Goal: Information Seeking & Learning: Find specific fact

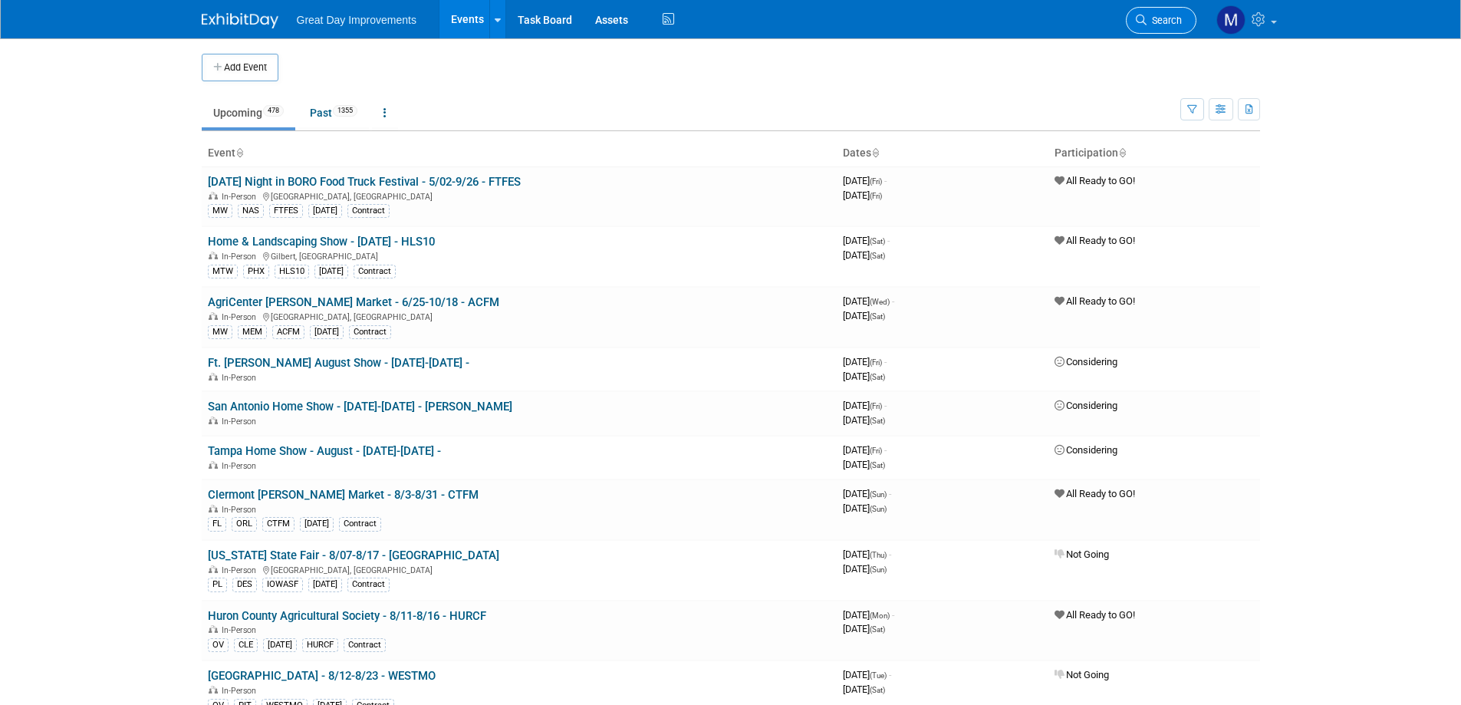
click at [1173, 10] on link "Search" at bounding box center [1161, 20] width 71 height 27
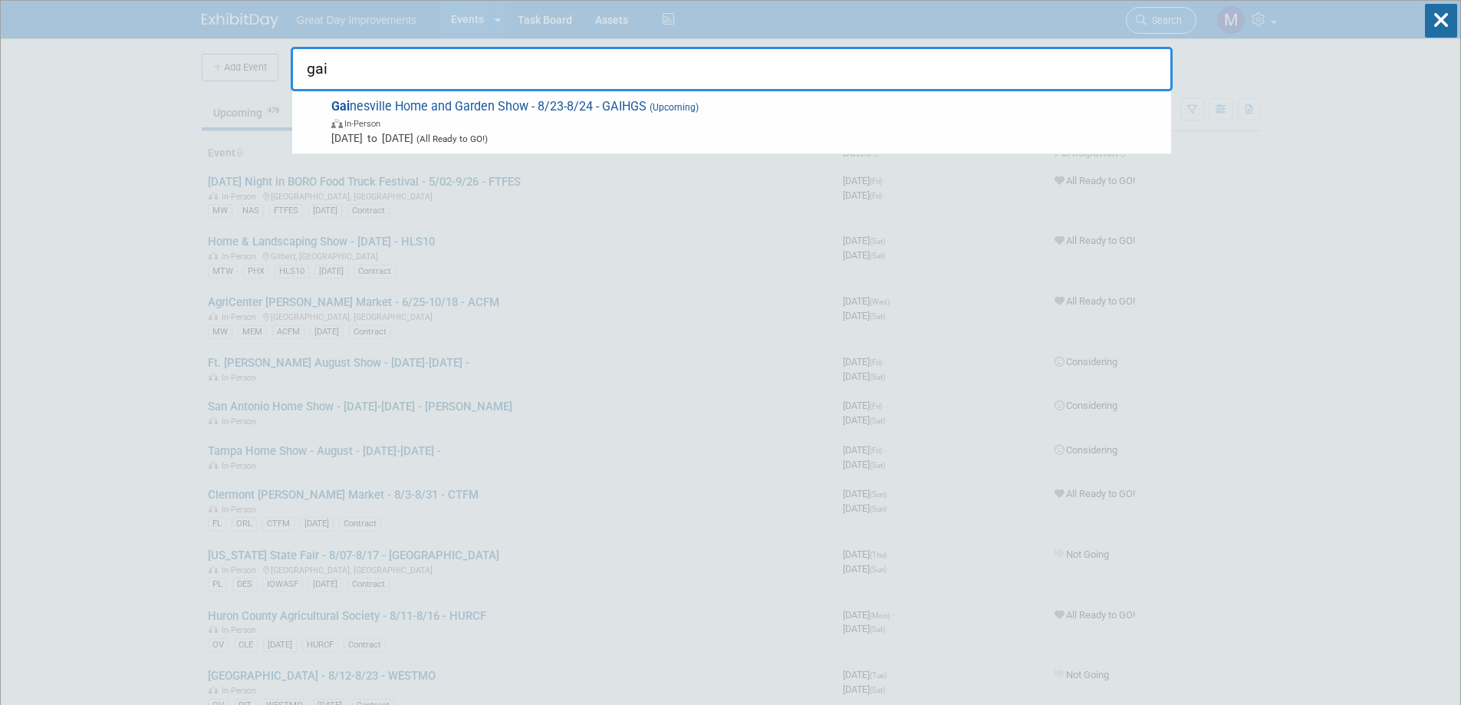
type input "gain"
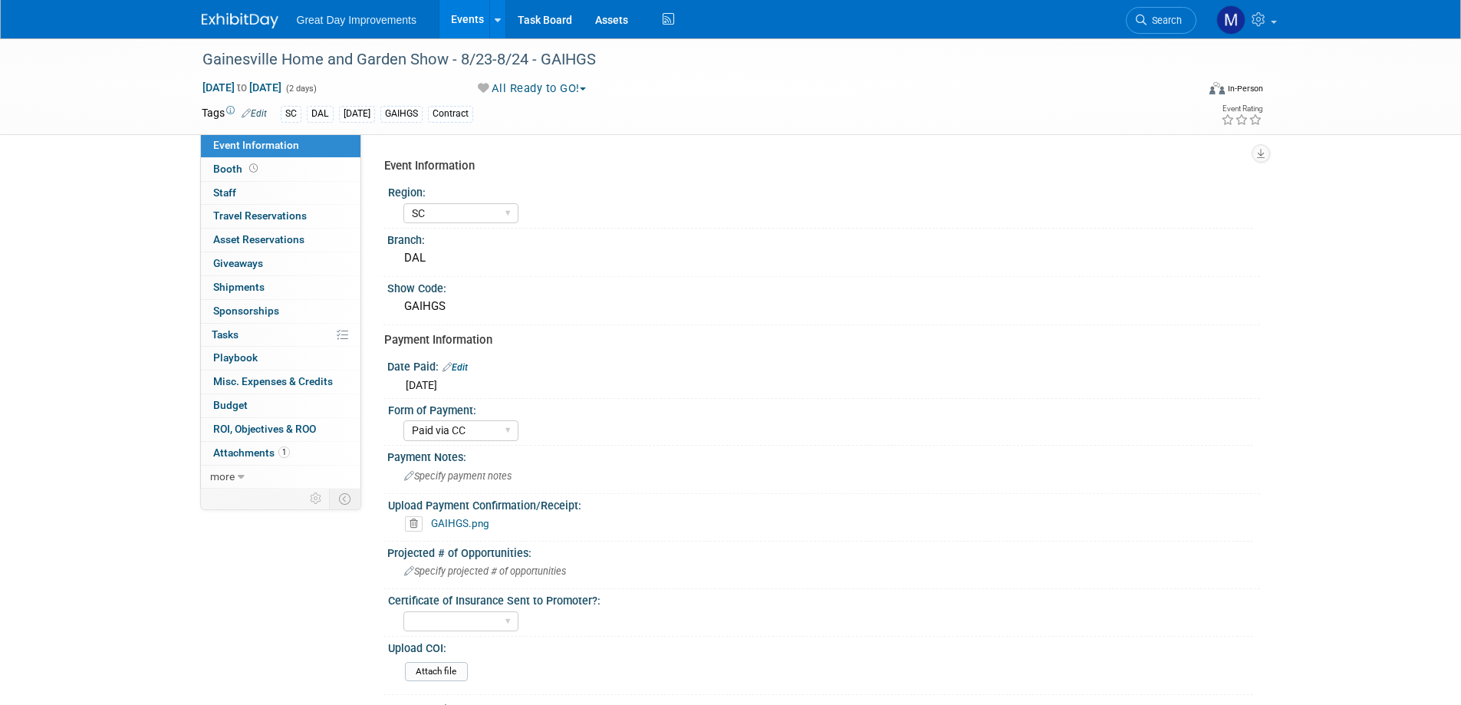
select select "SC"
select select "Paid via CC"
click at [465, 518] on link "GAIHGS.png" at bounding box center [460, 523] width 58 height 12
